Goal: Check status: Check status

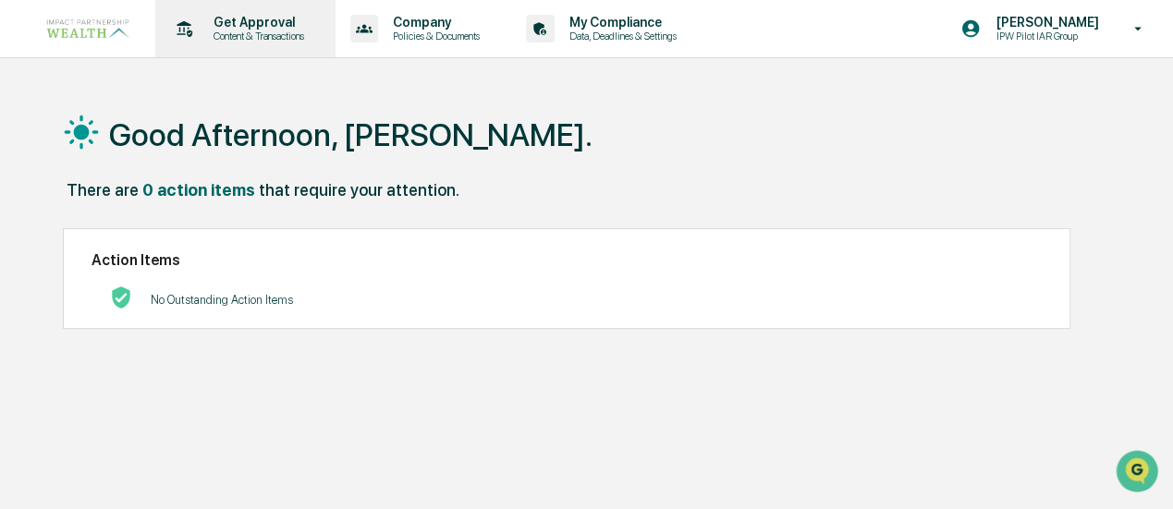
click at [257, 29] on p "Get Approval" at bounding box center [256, 22] width 115 height 15
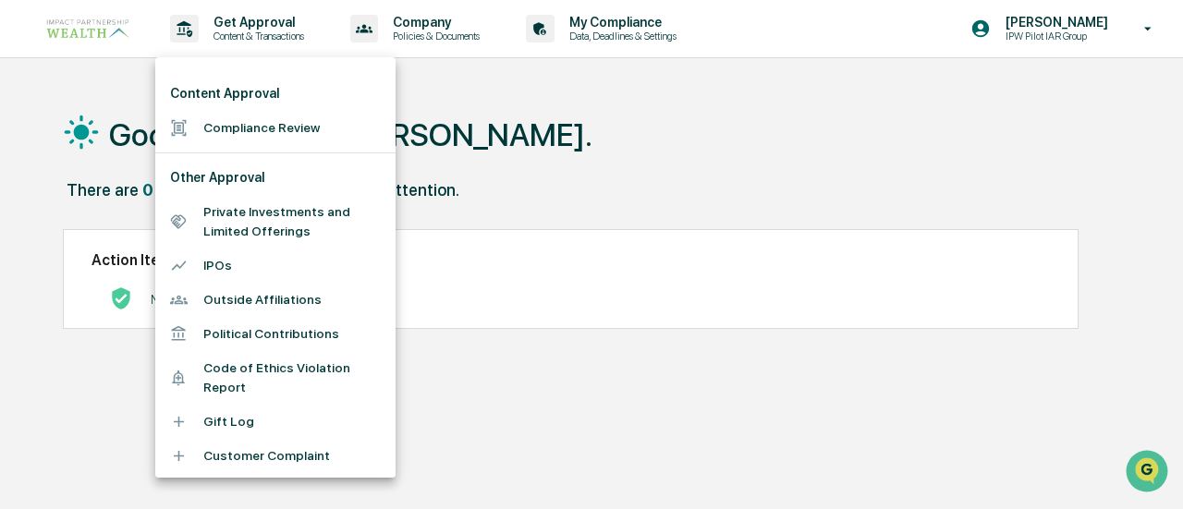
click at [232, 128] on li "Compliance Review" at bounding box center [275, 128] width 240 height 34
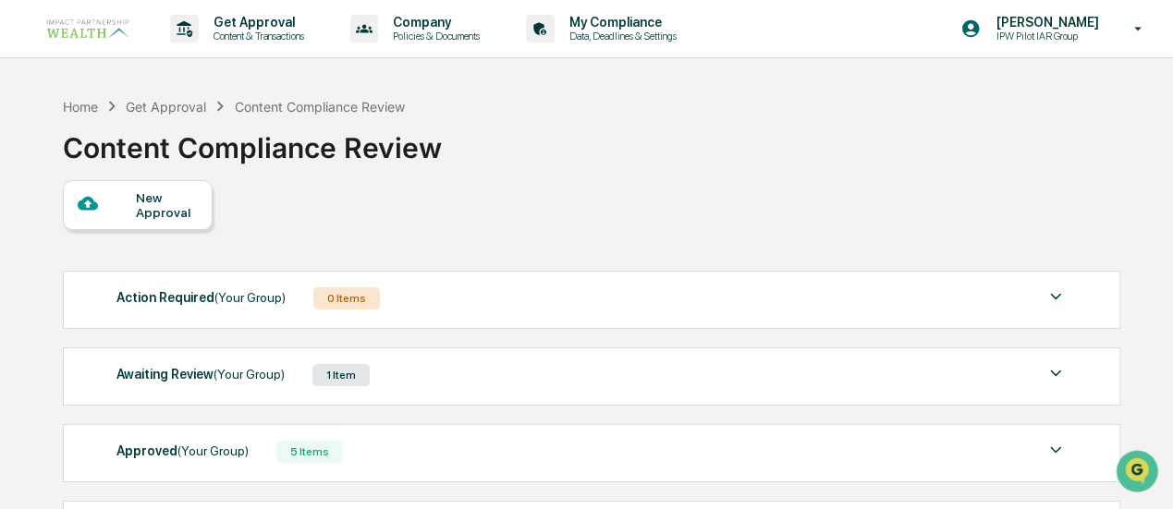
click at [319, 372] on div "1 Item" at bounding box center [340, 375] width 57 height 22
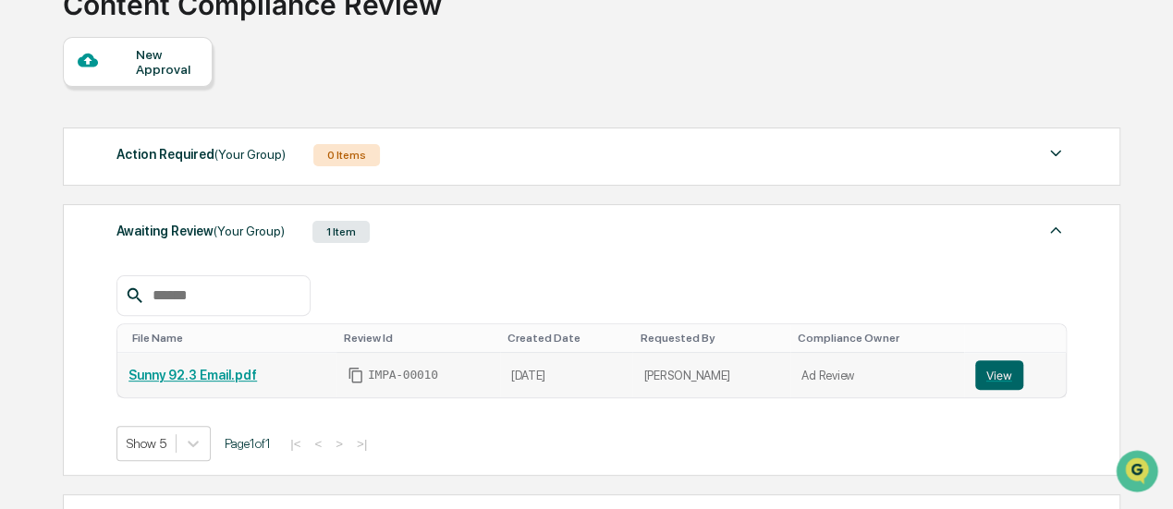
scroll to position [185, 0]
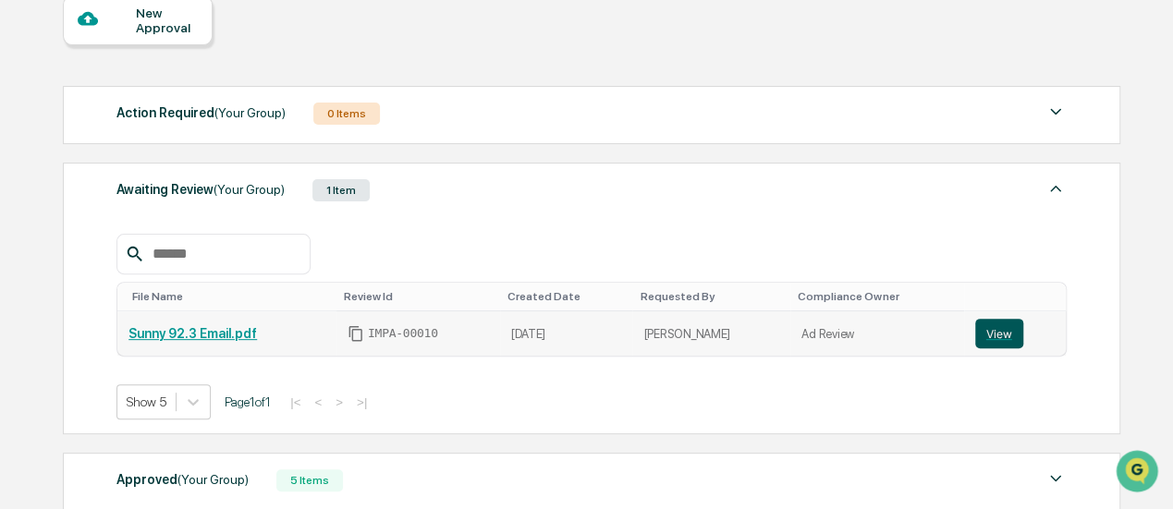
click at [996, 335] on button "View" at bounding box center [999, 334] width 48 height 30
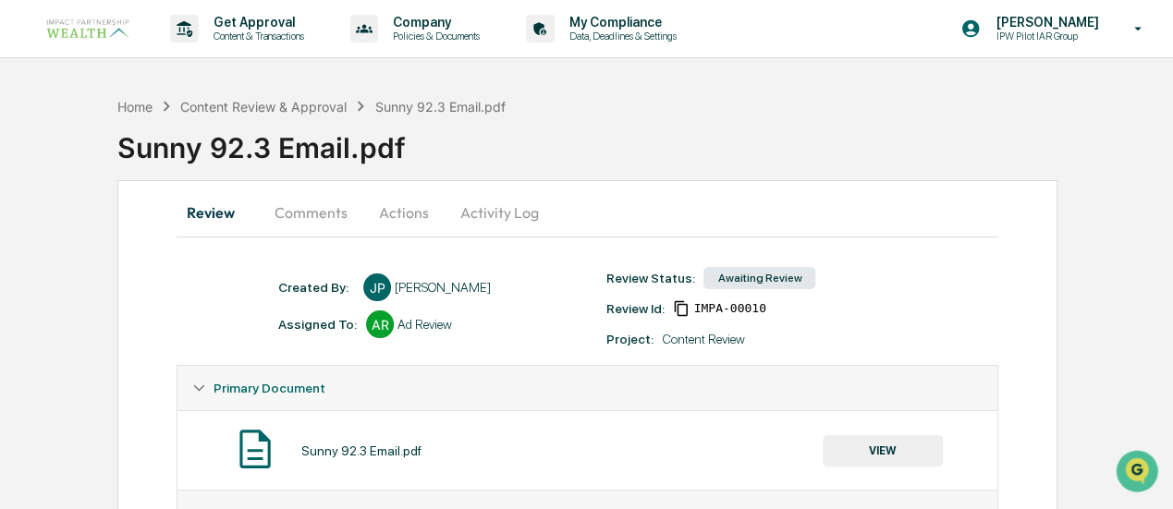
click at [480, 212] on button "Activity Log" at bounding box center [499, 212] width 108 height 44
